Goal: Task Accomplishment & Management: Use online tool/utility

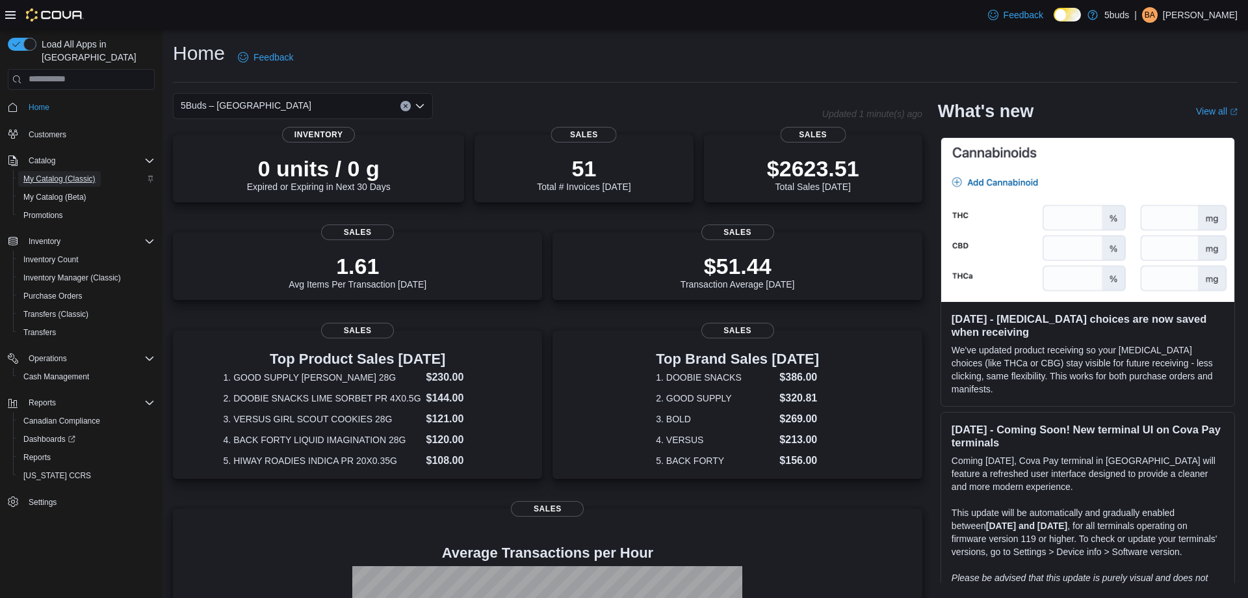
click at [59, 174] on span "My Catalog (Classic)" at bounding box center [59, 179] width 72 height 10
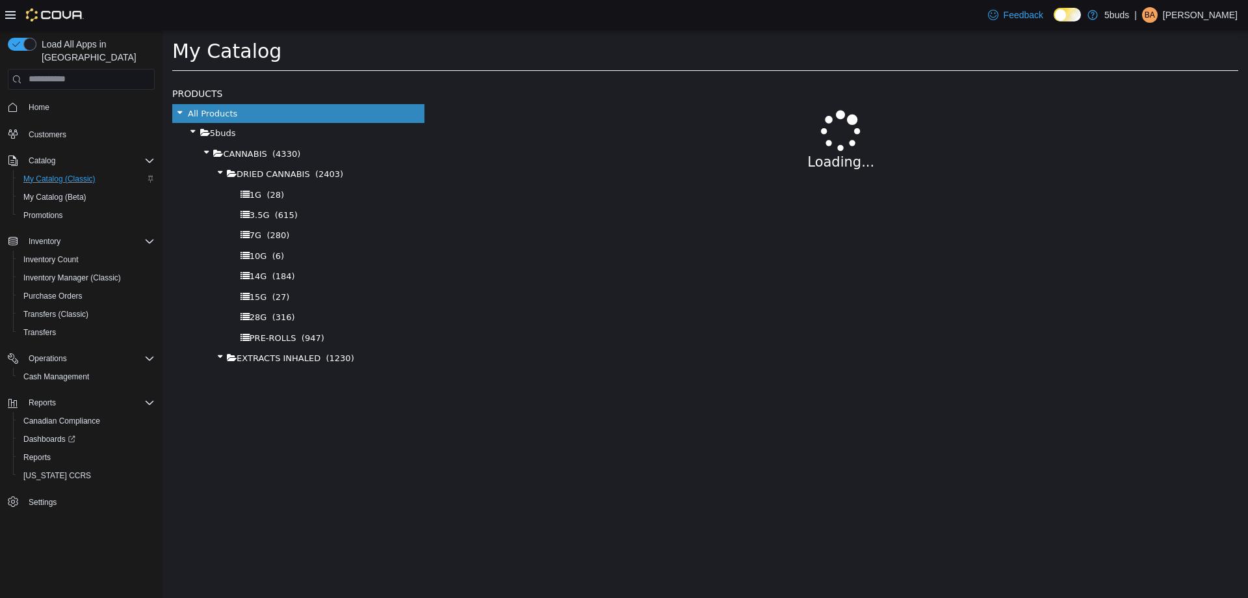
select select "**********"
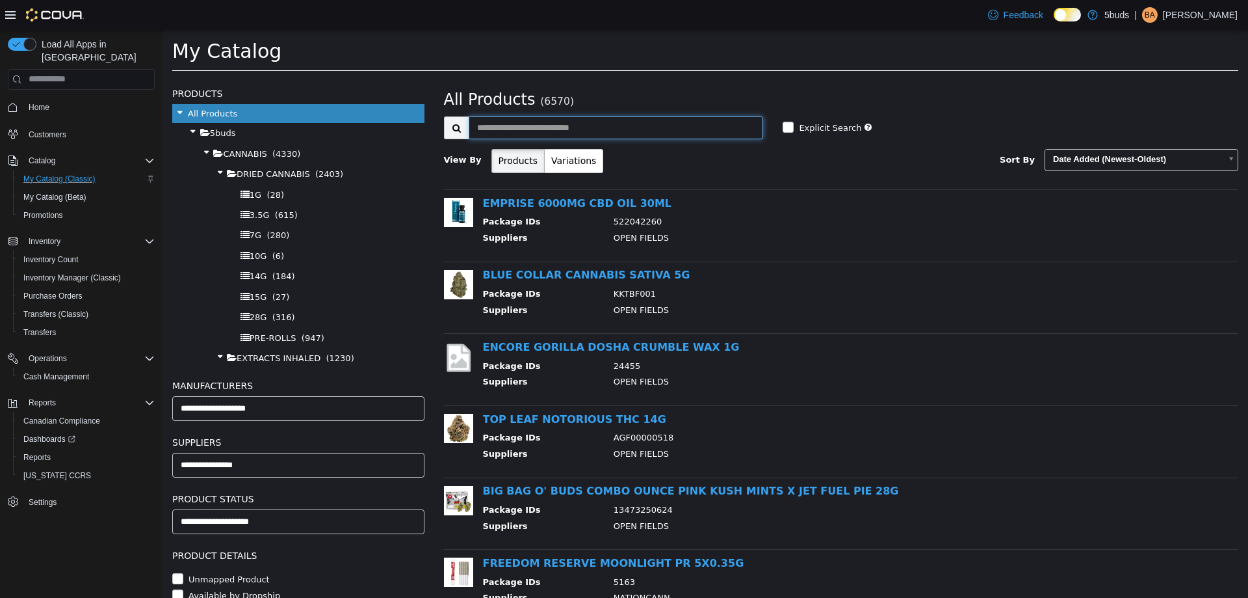
click at [611, 130] on input "text" at bounding box center [616, 127] width 295 height 23
click at [633, 138] on div at bounding box center [841, 139] width 795 height 3
click at [625, 129] on input "text" at bounding box center [616, 127] width 295 height 23
type input "*"
